Goal: Book appointment/travel/reservation

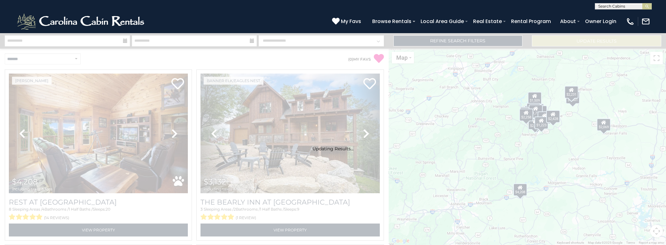
scroll to position [2458, 0]
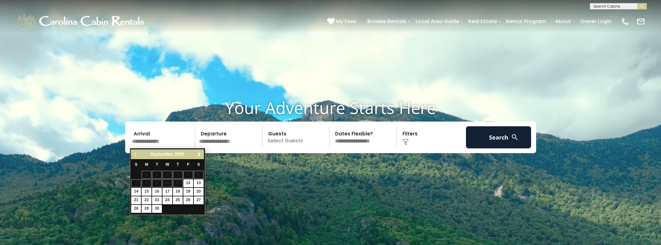
click at [200, 154] on span "Next" at bounding box center [199, 154] width 5 height 5
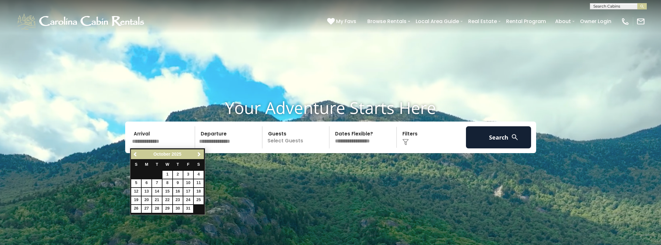
click at [180, 191] on link "16" at bounding box center [178, 192] width 10 height 8
type input "********"
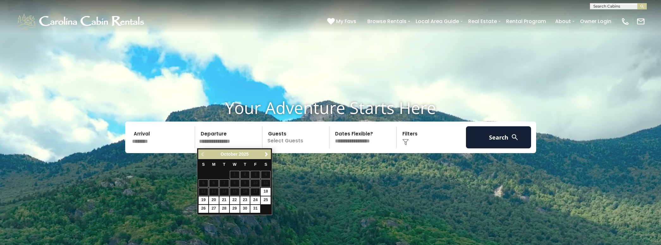
click at [205, 201] on link "19" at bounding box center [204, 201] width 10 height 8
type input "********"
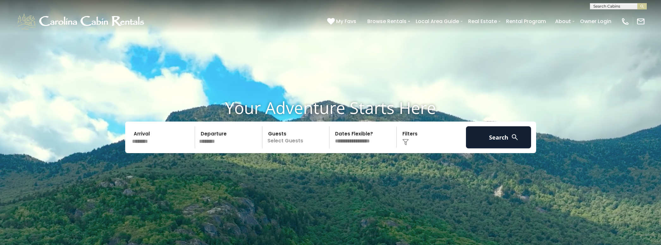
click at [306, 146] on p "Select Guests" at bounding box center [296, 137] width 65 height 22
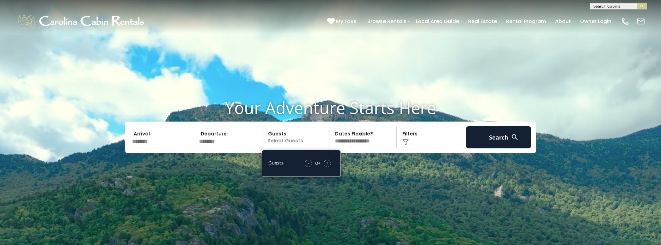
click at [325, 165] on div "+" at bounding box center [327, 163] width 7 height 7
click at [427, 143] on div "Click to Choose" at bounding box center [431, 137] width 65 height 22
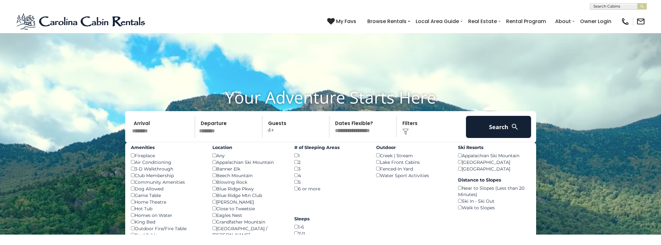
scroll to position [35, 0]
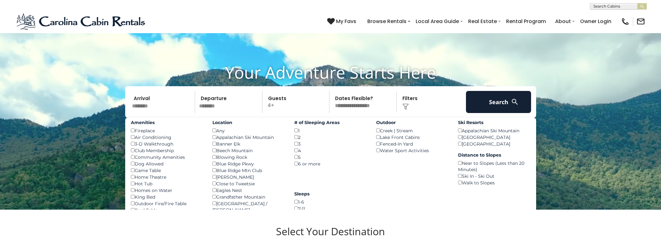
click at [298, 199] on div "1-6 ()" at bounding box center [330, 202] width 72 height 7
click at [495, 106] on button "Search" at bounding box center [498, 102] width 65 height 22
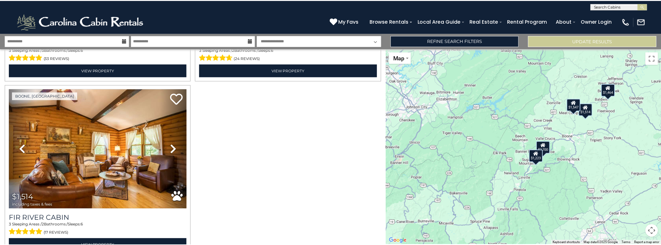
scroll to position [368, 0]
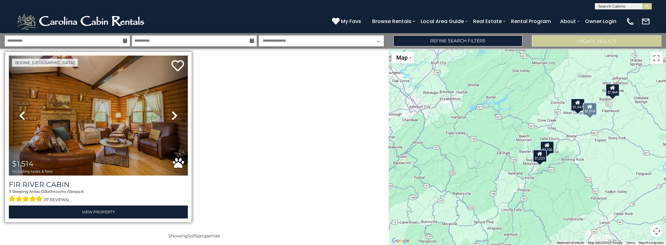
click at [131, 146] on img at bounding box center [98, 116] width 179 height 120
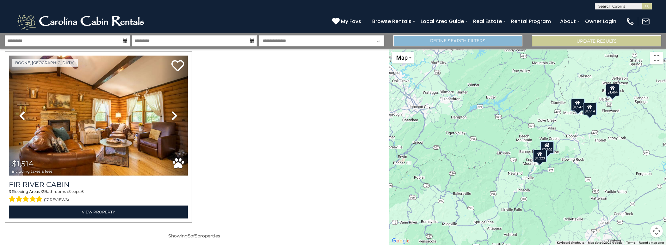
click at [468, 40] on link "Refine Search Filters" at bounding box center [457, 40] width 129 height 11
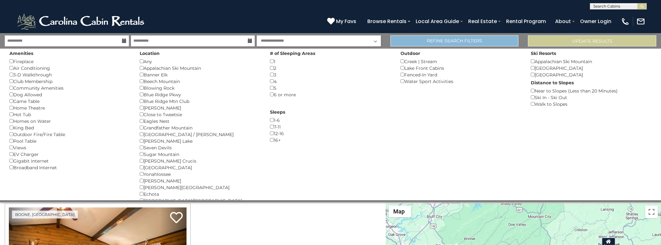
scroll to position [365, 0]
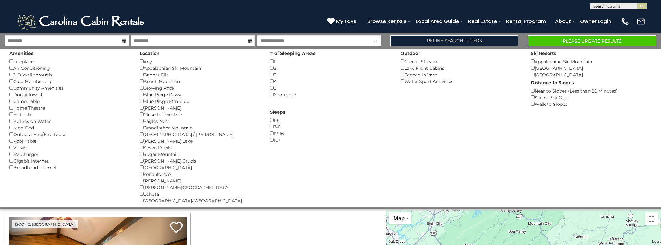
click at [581, 41] on button "Please Update Results" at bounding box center [592, 40] width 128 height 11
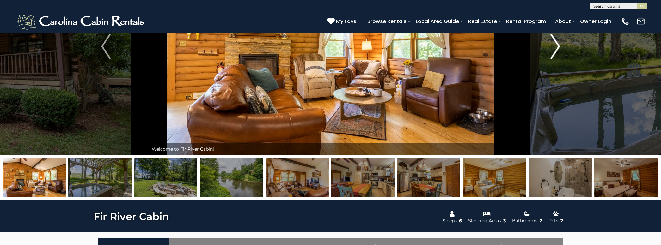
scroll to position [95, 0]
click at [560, 50] on img "Next" at bounding box center [554, 46] width 9 height 25
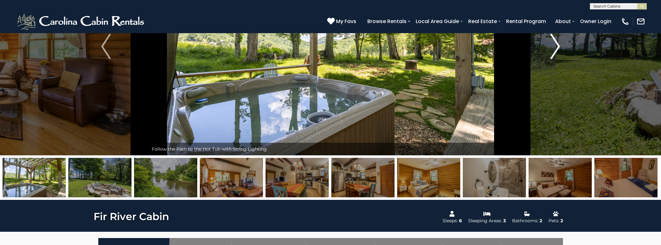
click at [559, 50] on img "Next" at bounding box center [554, 46] width 9 height 25
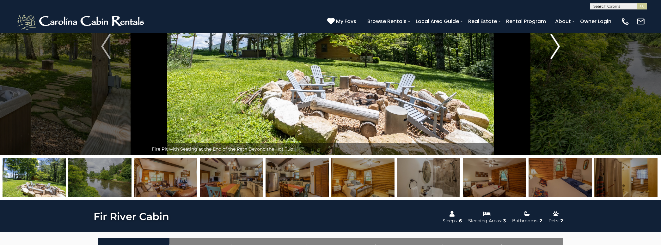
click at [559, 50] on img "Next" at bounding box center [554, 46] width 9 height 25
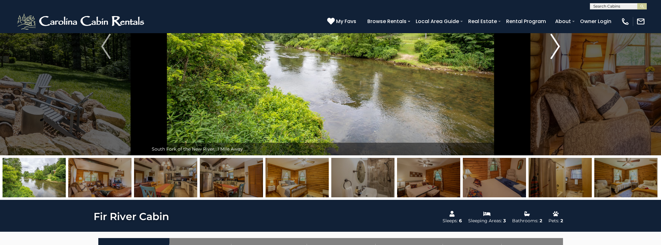
click at [559, 50] on img "Next" at bounding box center [554, 46] width 9 height 25
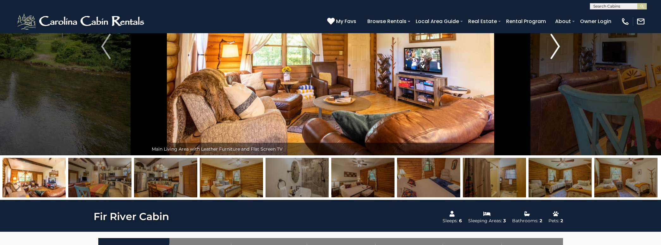
click at [559, 50] on img "Next" at bounding box center [554, 46] width 9 height 25
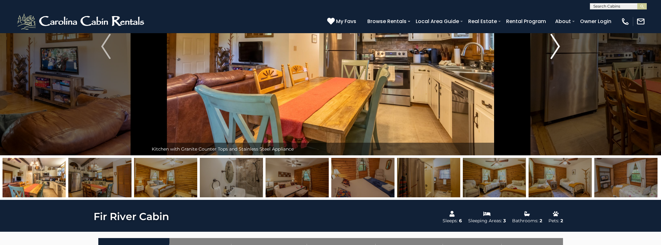
click at [559, 50] on img "Next" at bounding box center [554, 46] width 9 height 25
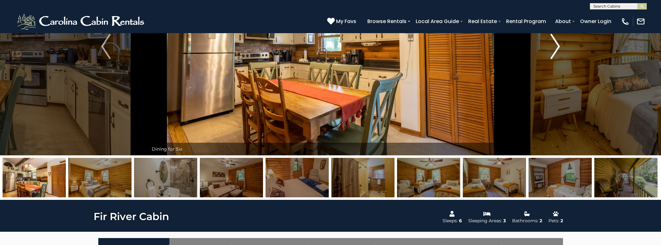
click at [559, 50] on img "Next" at bounding box center [554, 46] width 9 height 25
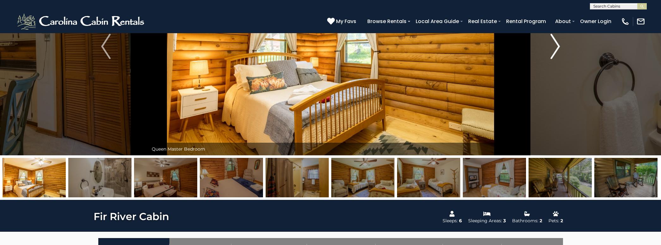
click at [559, 50] on img "Next" at bounding box center [554, 46] width 9 height 25
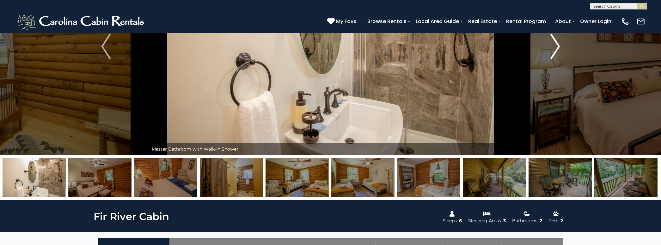
click at [559, 50] on img "Next" at bounding box center [554, 46] width 9 height 25
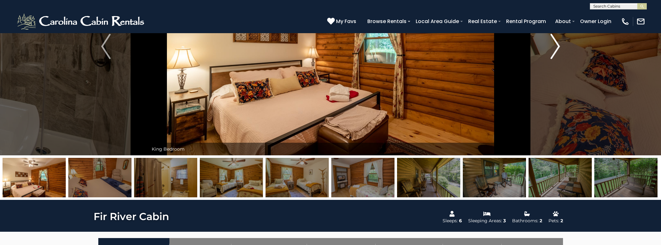
click at [559, 50] on img "Next" at bounding box center [554, 46] width 9 height 25
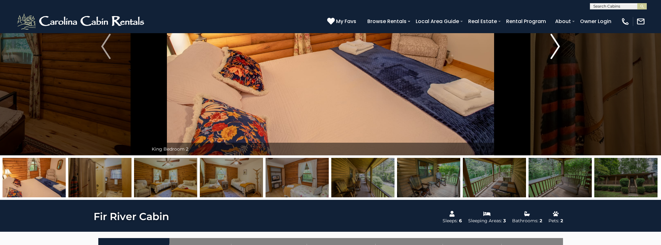
click at [559, 50] on img "Next" at bounding box center [554, 46] width 9 height 25
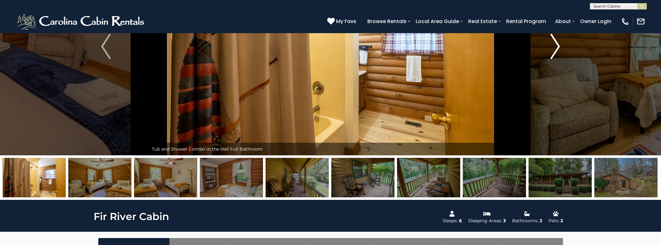
click at [559, 50] on img "Next" at bounding box center [554, 46] width 9 height 25
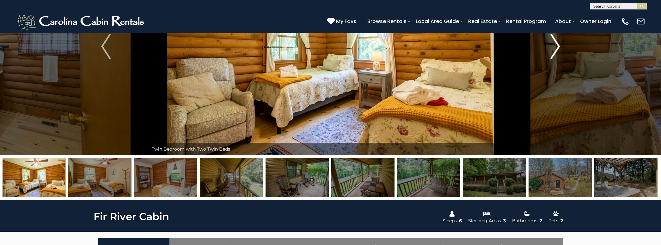
click at [559, 50] on img "Next" at bounding box center [554, 46] width 9 height 25
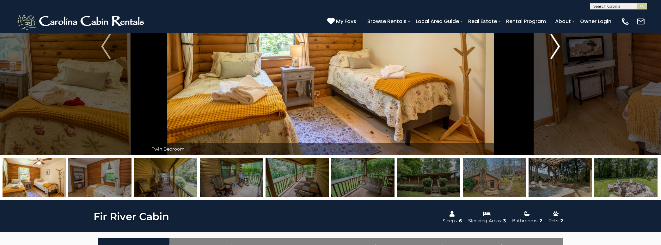
click at [559, 50] on img "Next" at bounding box center [554, 46] width 9 height 25
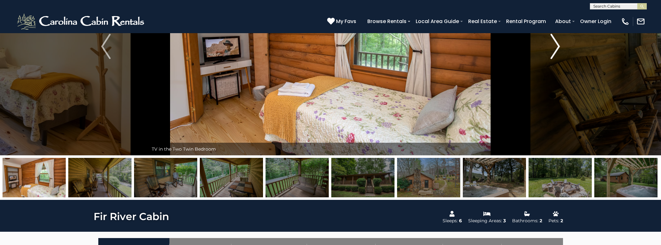
click at [559, 50] on img "Next" at bounding box center [554, 46] width 9 height 25
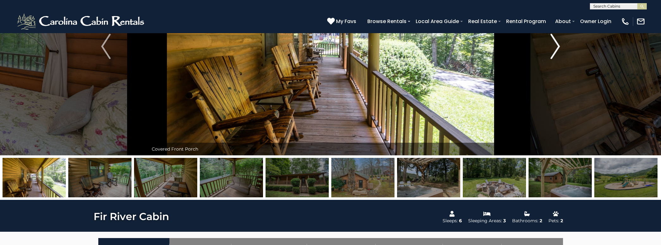
click at [559, 50] on img "Next" at bounding box center [554, 46] width 9 height 25
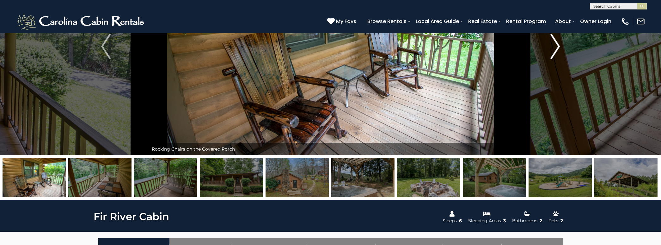
click at [559, 50] on img "Next" at bounding box center [554, 46] width 9 height 25
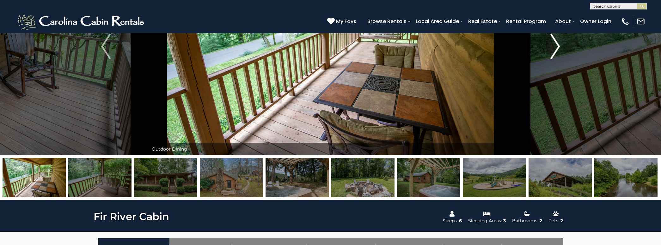
click at [559, 50] on img "Next" at bounding box center [554, 46] width 9 height 25
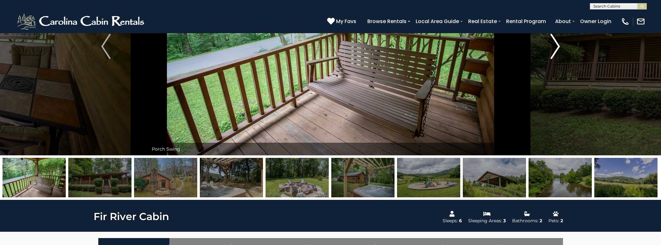
click at [559, 50] on img "Next" at bounding box center [554, 46] width 9 height 25
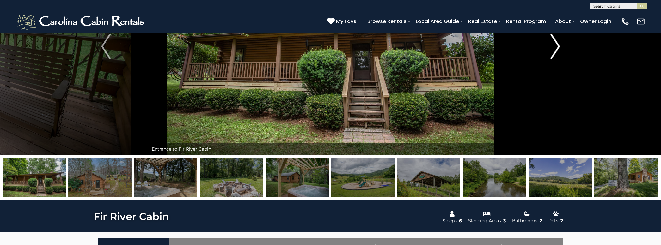
click at [559, 50] on img "Next" at bounding box center [554, 46] width 9 height 25
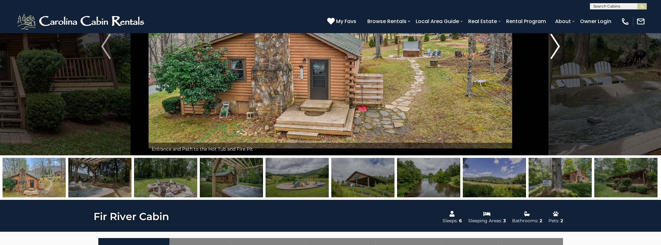
click at [559, 50] on img "Next" at bounding box center [554, 46] width 9 height 25
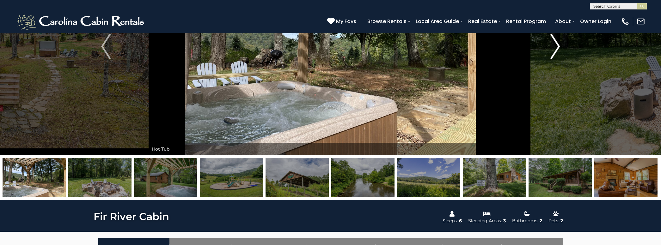
click at [558, 49] on img "Next" at bounding box center [554, 46] width 9 height 25
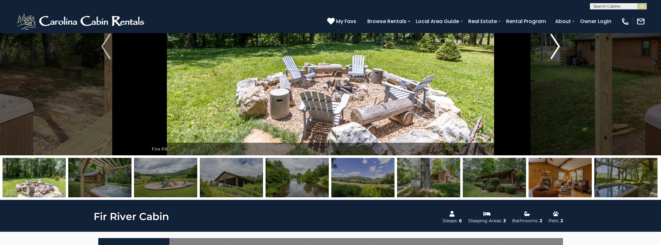
click at [558, 49] on img "Next" at bounding box center [554, 46] width 9 height 25
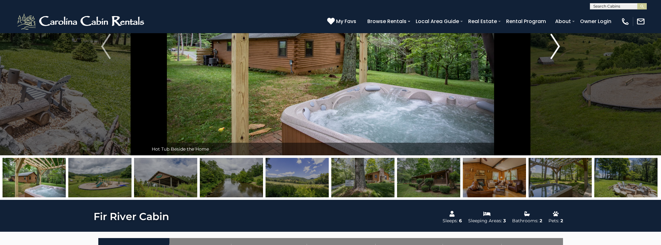
click at [558, 49] on img "Next" at bounding box center [554, 46] width 9 height 25
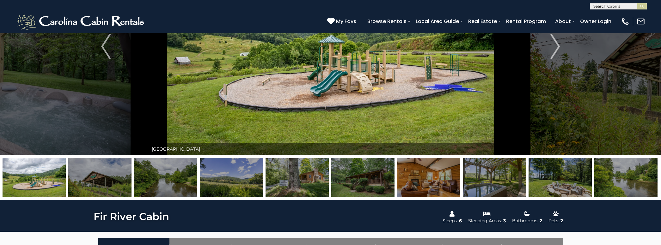
scroll to position [0, 0]
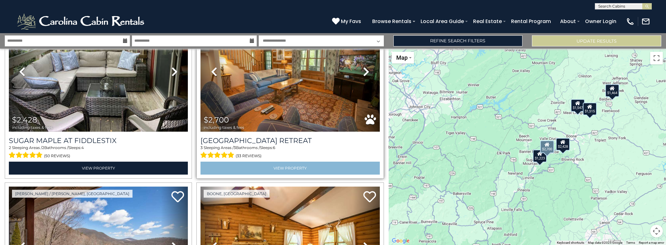
scroll to position [184, 0]
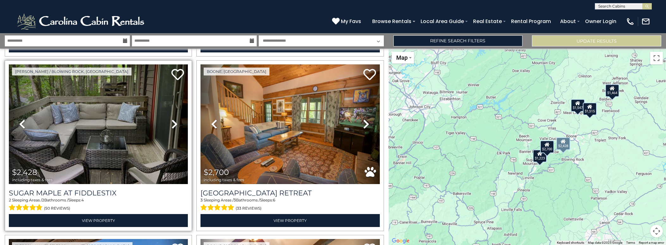
click at [157, 135] on img at bounding box center [98, 124] width 179 height 120
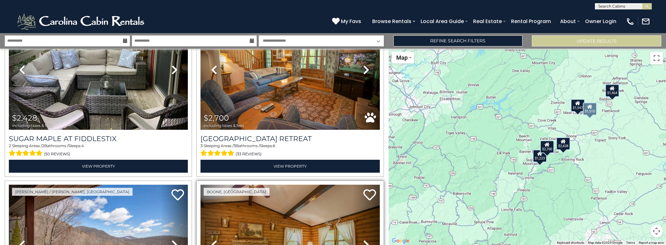
scroll to position [353, 0]
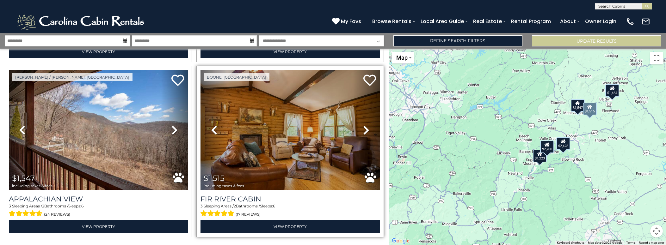
click at [298, 162] on img at bounding box center [289, 130] width 179 height 120
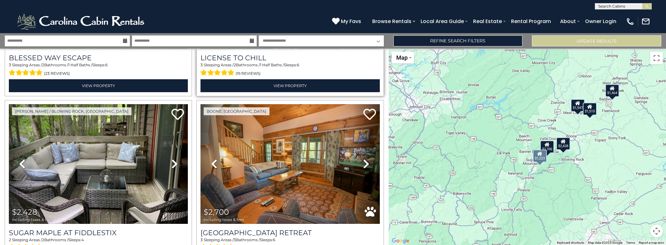
scroll to position [0, 0]
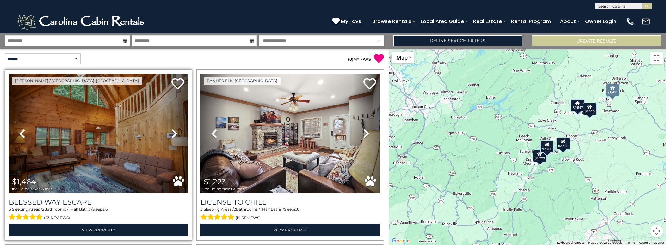
click at [116, 143] on img at bounding box center [98, 134] width 179 height 120
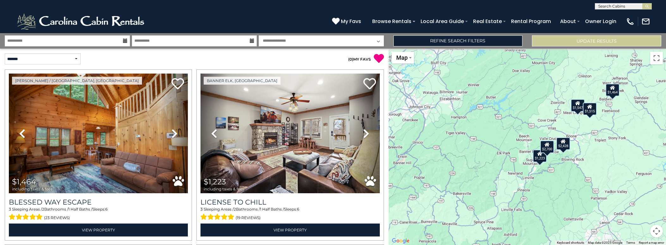
drag, startPoint x: 249, startPoint y: 13, endPoint x: 310, endPoint y: 14, distance: 61.0
click at [310, 14] on div "(828) 295-6000 My Favs Browse Rentals Local Area Guide Activities & Attractions…" at bounding box center [333, 21] width 666 height 24
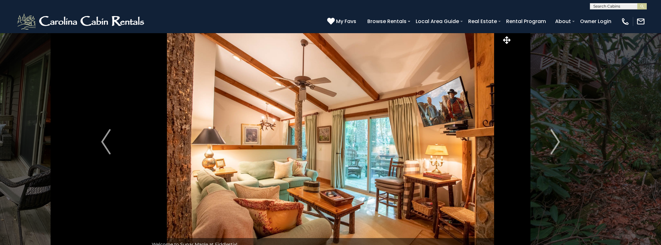
click at [559, 141] on img "Next" at bounding box center [554, 141] width 9 height 25
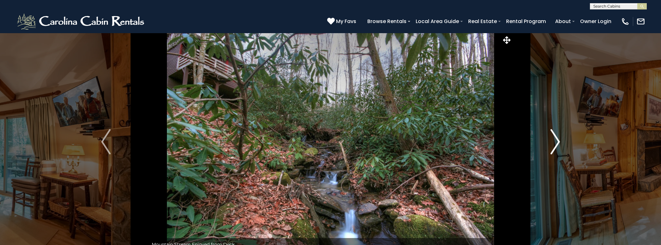
click at [559, 141] on img "Next" at bounding box center [554, 141] width 9 height 25
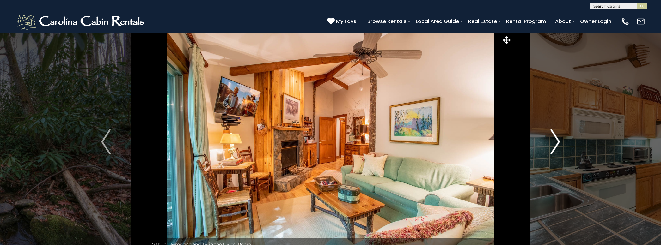
click at [559, 141] on img "Next" at bounding box center [554, 141] width 9 height 25
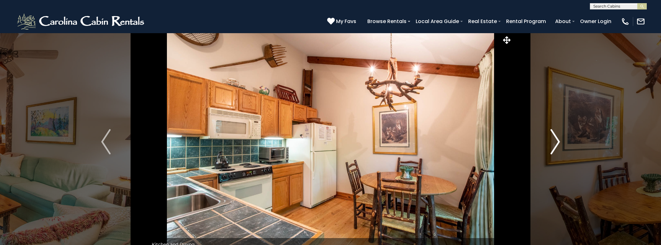
click at [559, 141] on img "Next" at bounding box center [554, 141] width 9 height 25
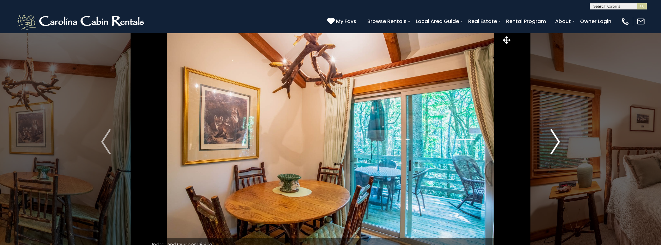
click at [559, 141] on img "Next" at bounding box center [554, 141] width 9 height 25
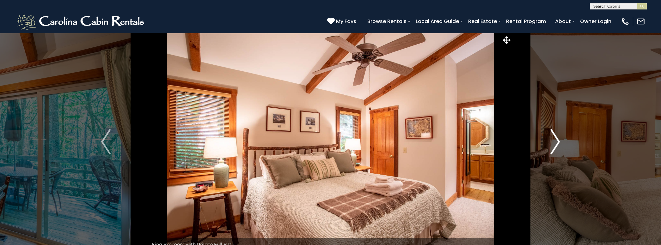
click at [559, 141] on img "Next" at bounding box center [554, 141] width 9 height 25
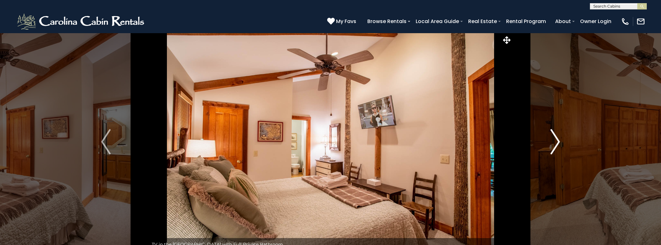
click at [559, 141] on img "Next" at bounding box center [554, 141] width 9 height 25
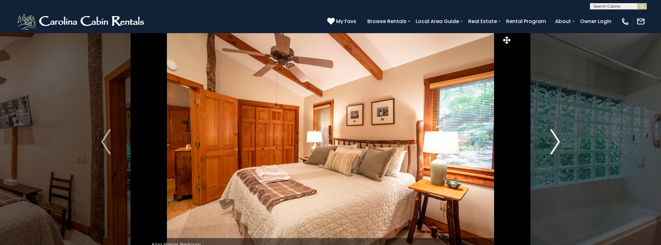
click at [559, 141] on img "Next" at bounding box center [554, 141] width 9 height 25
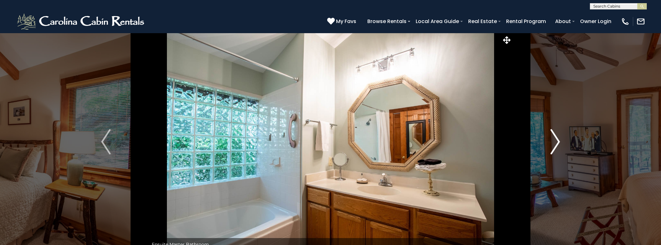
click at [559, 141] on img "Next" at bounding box center [554, 141] width 9 height 25
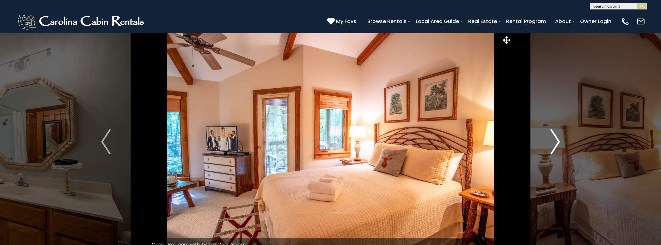
click at [559, 141] on img "Next" at bounding box center [554, 141] width 9 height 25
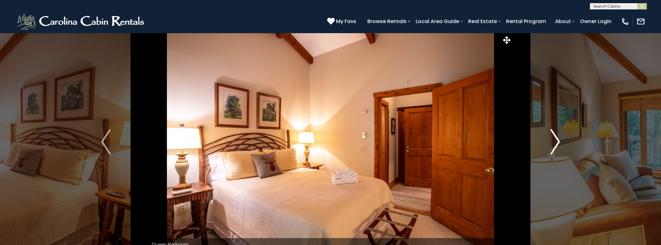
click at [559, 141] on img "Next" at bounding box center [554, 141] width 9 height 25
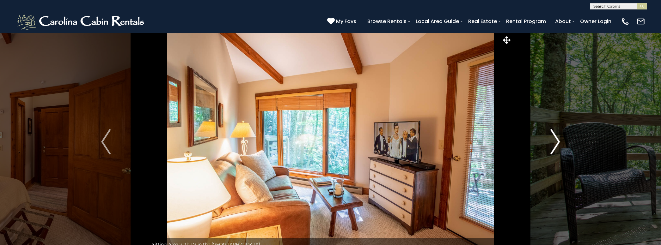
click at [559, 141] on img "Next" at bounding box center [554, 141] width 9 height 25
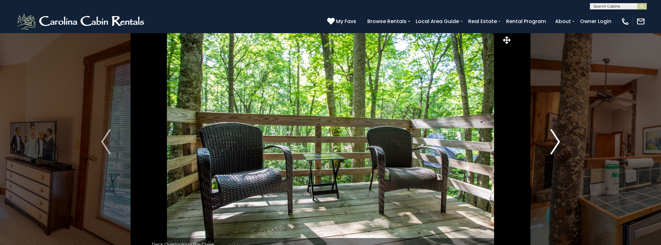
click at [559, 141] on img "Next" at bounding box center [554, 141] width 9 height 25
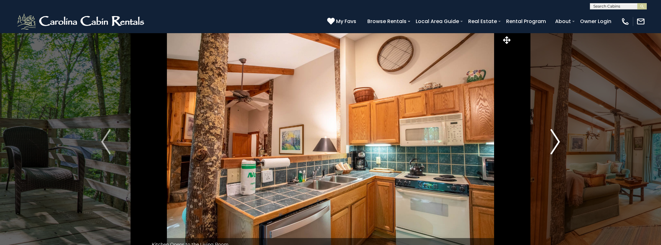
click at [559, 141] on img "Next" at bounding box center [554, 141] width 9 height 25
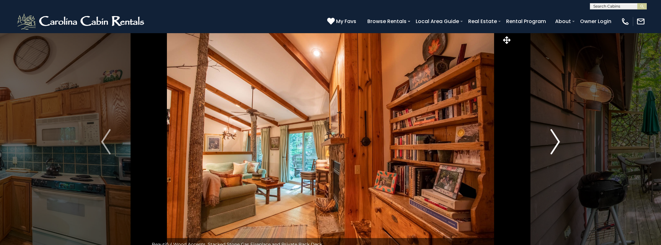
click at [558, 140] on img "Next" at bounding box center [554, 141] width 9 height 25
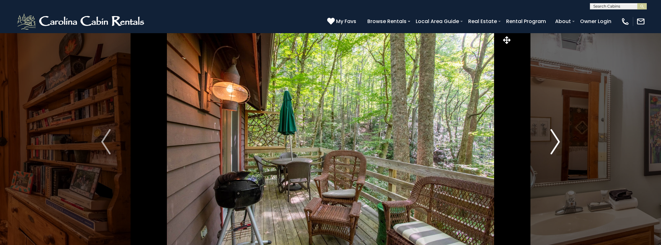
click at [559, 141] on img "Next" at bounding box center [554, 141] width 9 height 25
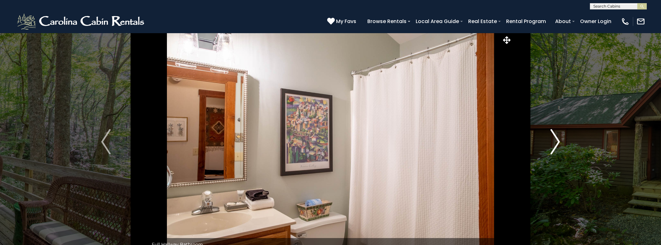
click at [559, 141] on img "Next" at bounding box center [554, 141] width 9 height 25
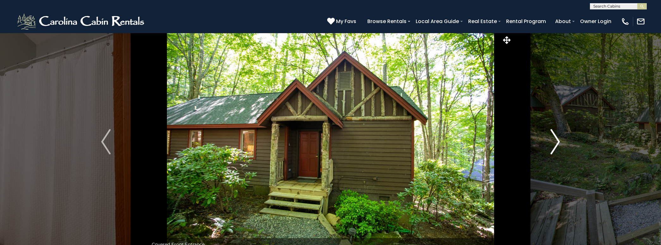
click at [559, 141] on img "Next" at bounding box center [554, 141] width 9 height 25
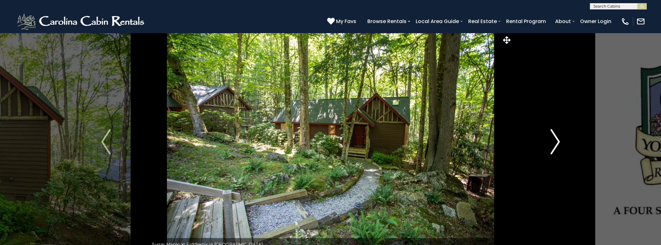
click at [559, 141] on img "Next" at bounding box center [554, 141] width 9 height 25
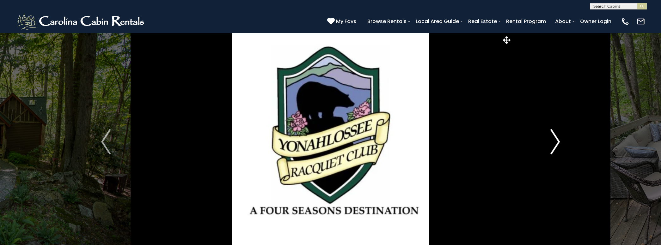
click at [560, 143] on img "Next" at bounding box center [554, 141] width 9 height 25
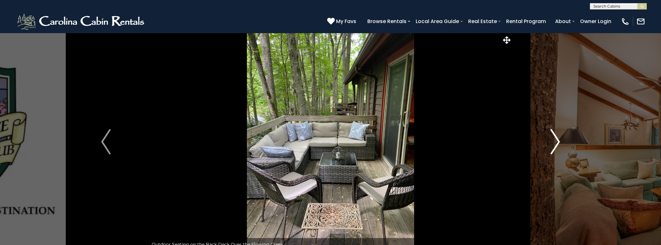
click at [558, 142] on img "Next" at bounding box center [554, 141] width 9 height 25
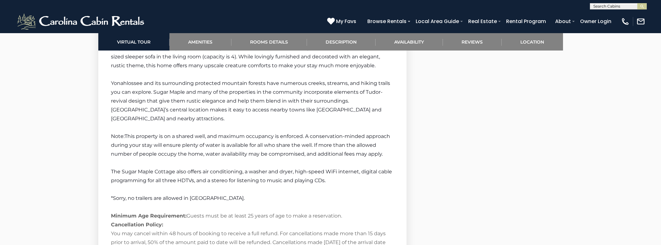
scroll to position [1071, 0]
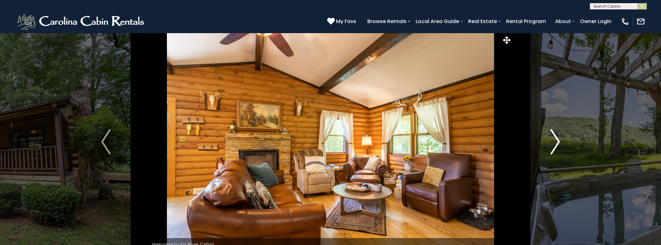
click at [561, 142] on button "Next" at bounding box center [555, 142] width 86 height 218
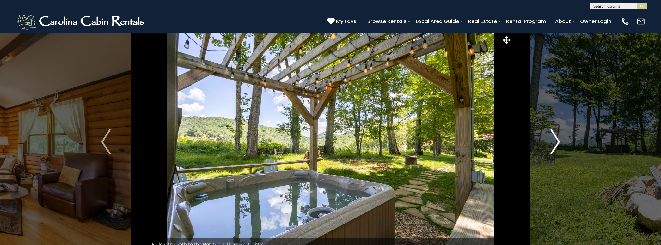
click at [559, 142] on img "Next" at bounding box center [554, 141] width 9 height 25
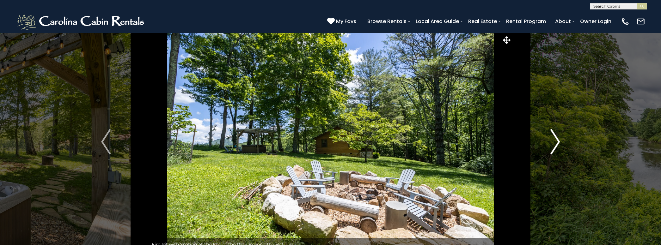
click at [559, 142] on img "Next" at bounding box center [554, 141] width 9 height 25
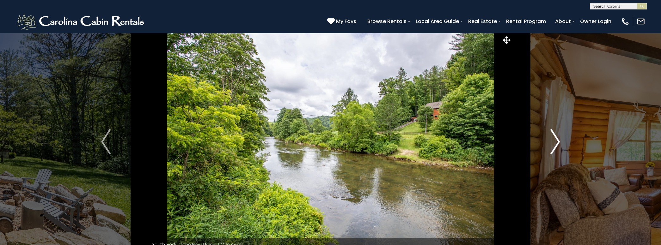
click at [559, 142] on img "Next" at bounding box center [554, 141] width 9 height 25
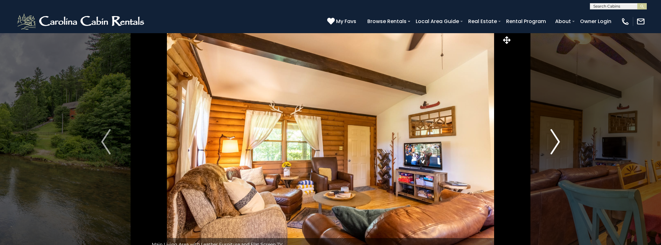
click at [559, 142] on img "Next" at bounding box center [554, 141] width 9 height 25
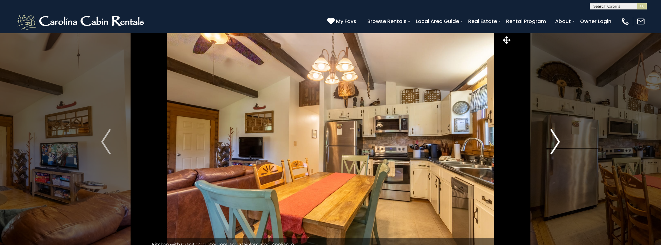
click at [559, 142] on img "Next" at bounding box center [554, 141] width 9 height 25
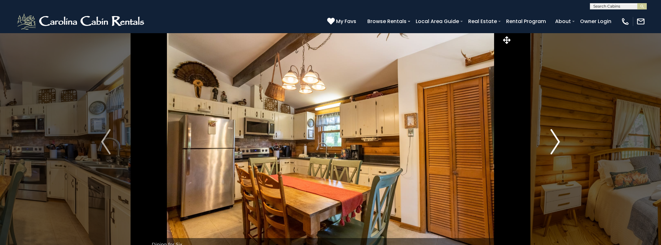
click at [559, 142] on img "Next" at bounding box center [554, 141] width 9 height 25
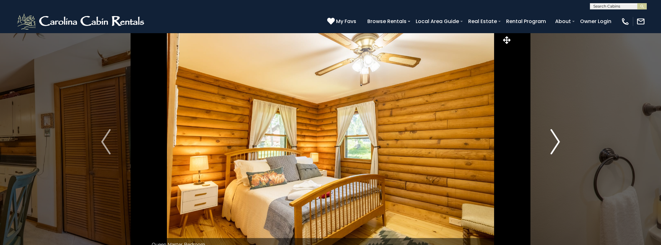
click at [559, 142] on img "Next" at bounding box center [554, 141] width 9 height 25
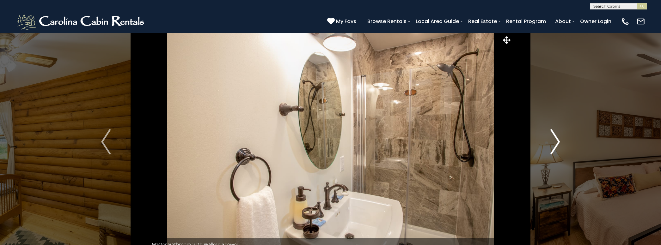
click at [559, 142] on img "Next" at bounding box center [554, 141] width 9 height 25
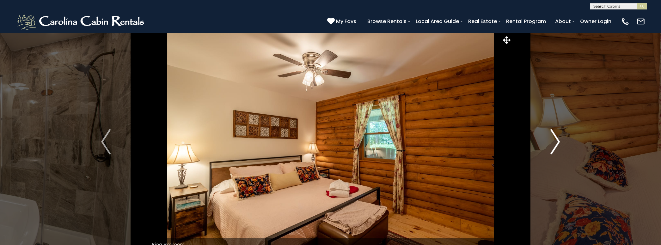
click at [559, 142] on img "Next" at bounding box center [554, 141] width 9 height 25
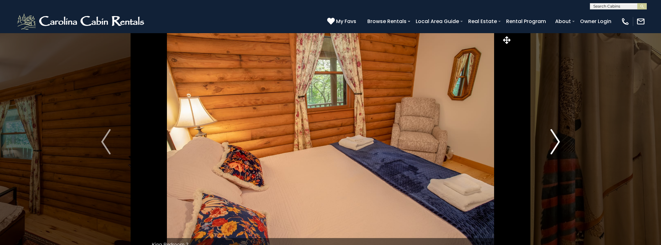
click at [559, 142] on img "Next" at bounding box center [554, 141] width 9 height 25
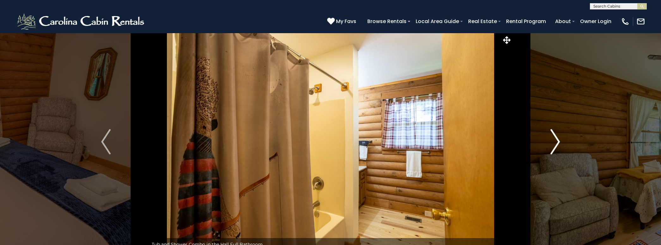
click at [559, 142] on img "Next" at bounding box center [554, 141] width 9 height 25
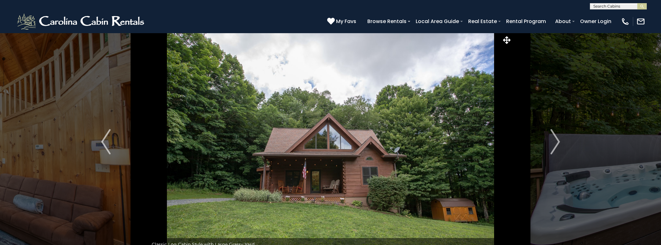
click at [560, 144] on img "Next" at bounding box center [554, 141] width 9 height 25
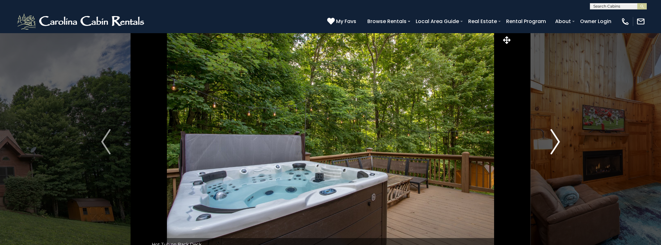
click at [560, 144] on img "Next" at bounding box center [554, 141] width 9 height 25
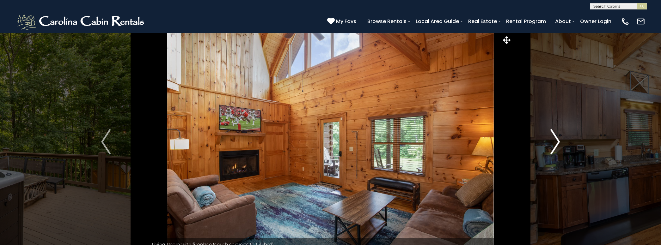
click at [560, 144] on img "Next" at bounding box center [554, 141] width 9 height 25
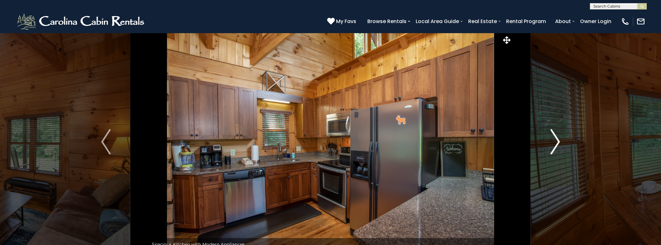
click at [560, 144] on img "Next" at bounding box center [554, 141] width 9 height 25
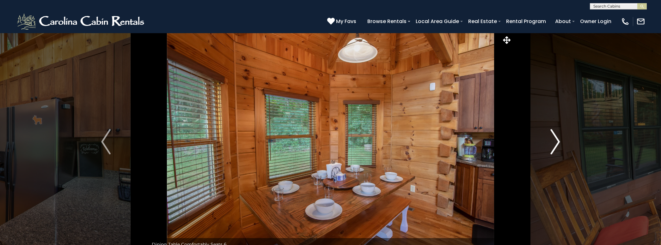
click at [560, 144] on img "Next" at bounding box center [554, 141] width 9 height 25
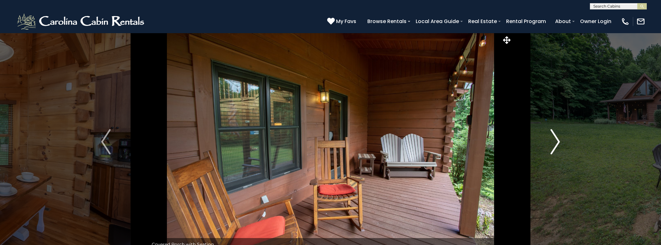
click at [560, 144] on img "Next" at bounding box center [554, 141] width 9 height 25
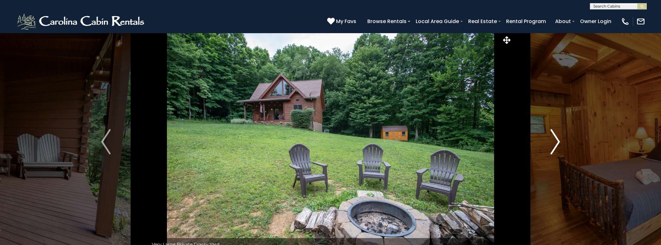
click at [560, 144] on img "Next" at bounding box center [554, 141] width 9 height 25
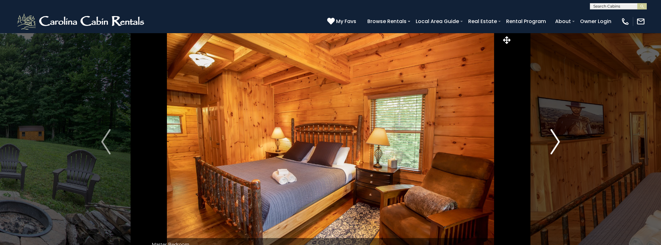
click at [560, 144] on img "Next" at bounding box center [554, 141] width 9 height 25
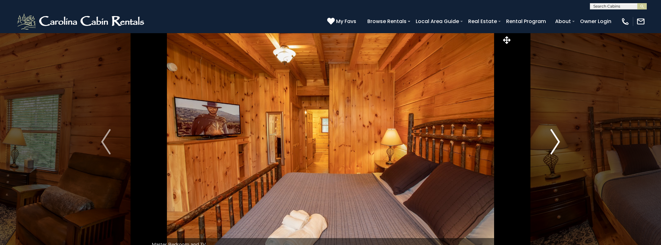
click at [560, 144] on img "Next" at bounding box center [554, 141] width 9 height 25
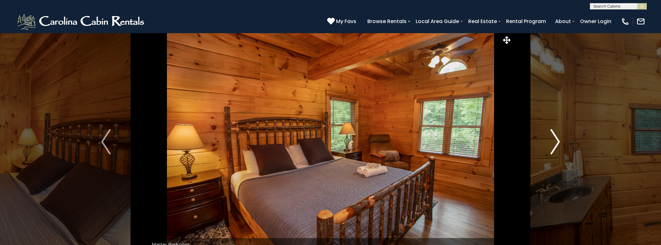
click at [560, 144] on img "Next" at bounding box center [554, 141] width 9 height 25
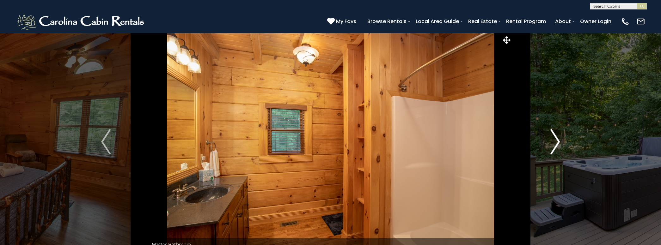
click at [560, 144] on img "Next" at bounding box center [554, 141] width 9 height 25
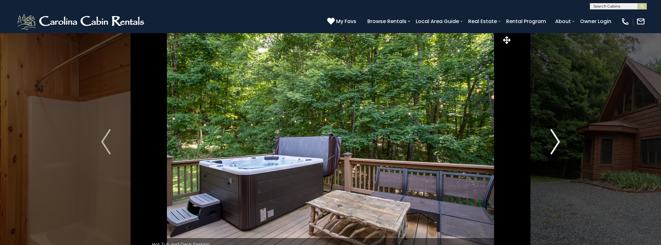
click at [560, 144] on img "Next" at bounding box center [554, 141] width 9 height 25
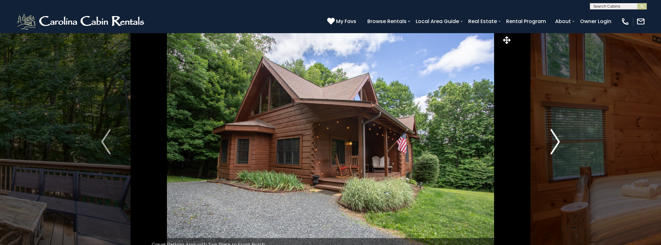
click at [560, 144] on img "Next" at bounding box center [554, 141] width 9 height 25
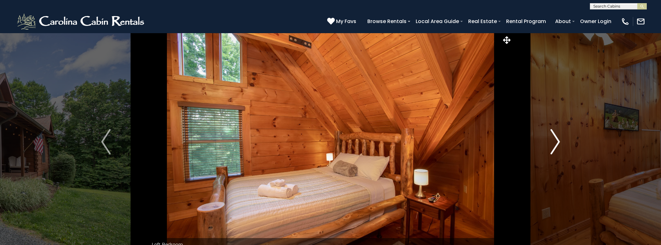
click at [560, 144] on img "Next" at bounding box center [554, 141] width 9 height 25
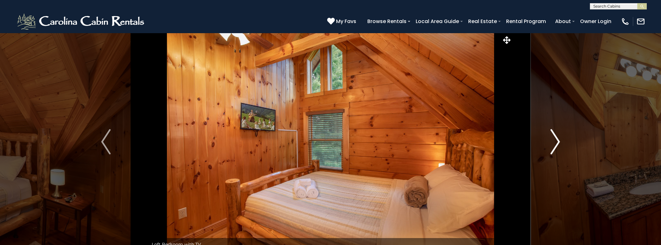
click at [560, 144] on img "Next" at bounding box center [554, 141] width 9 height 25
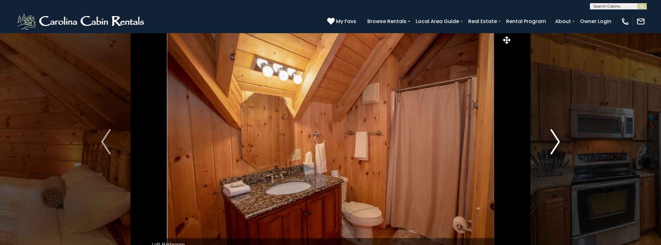
click at [560, 144] on img "Next" at bounding box center [554, 141] width 9 height 25
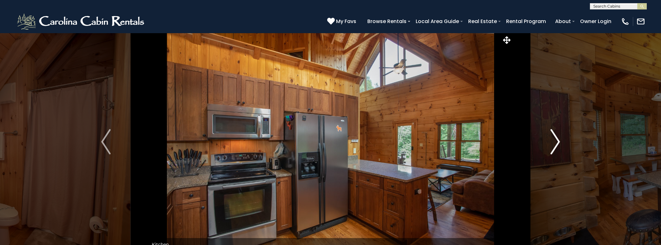
click at [560, 144] on img "Next" at bounding box center [554, 141] width 9 height 25
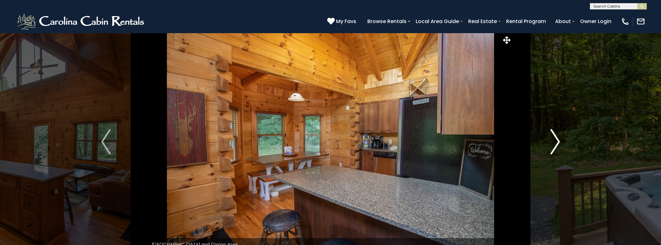
click at [560, 144] on img "Next" at bounding box center [554, 141] width 9 height 25
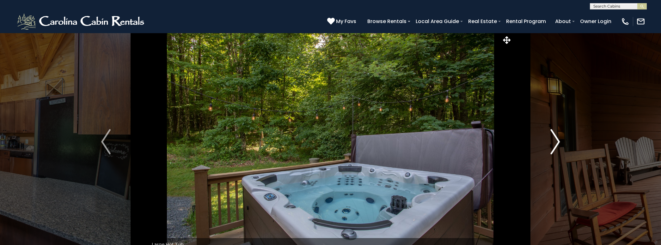
click at [560, 144] on img "Next" at bounding box center [554, 141] width 9 height 25
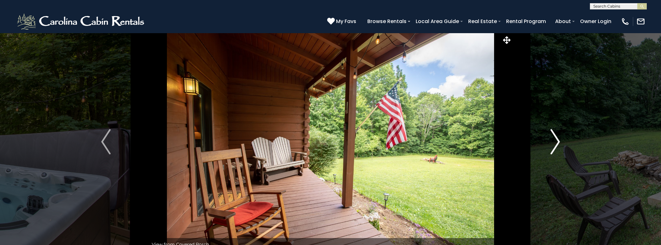
click at [560, 144] on img "Next" at bounding box center [554, 141] width 9 height 25
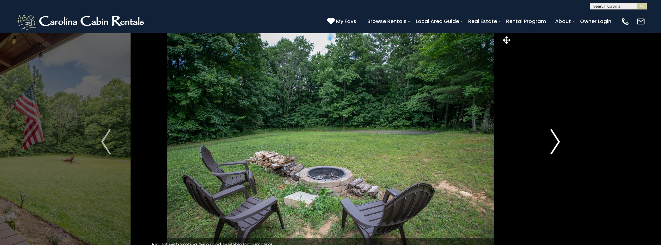
click at [560, 144] on img "Next" at bounding box center [554, 141] width 9 height 25
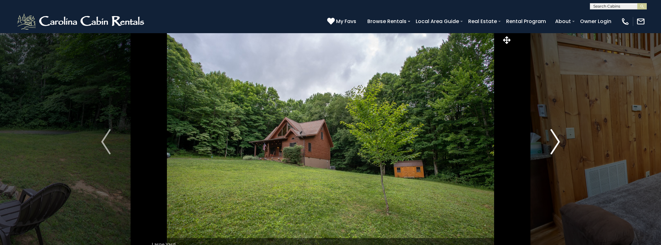
click at [560, 144] on img "Next" at bounding box center [554, 141] width 9 height 25
